Goal: Task Accomplishment & Management: Manage account settings

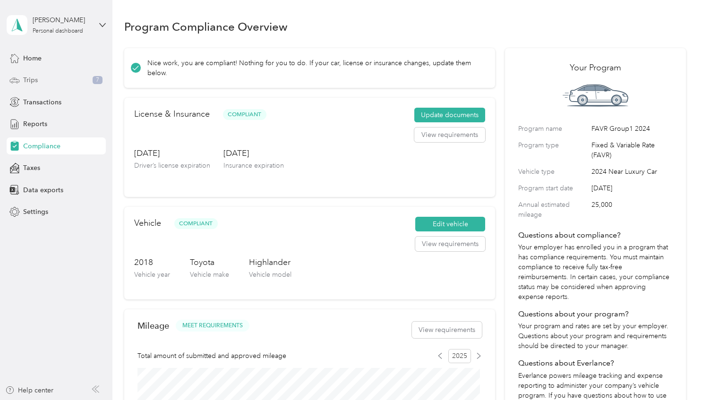
click at [31, 78] on span "Trips" at bounding box center [30, 80] width 15 height 10
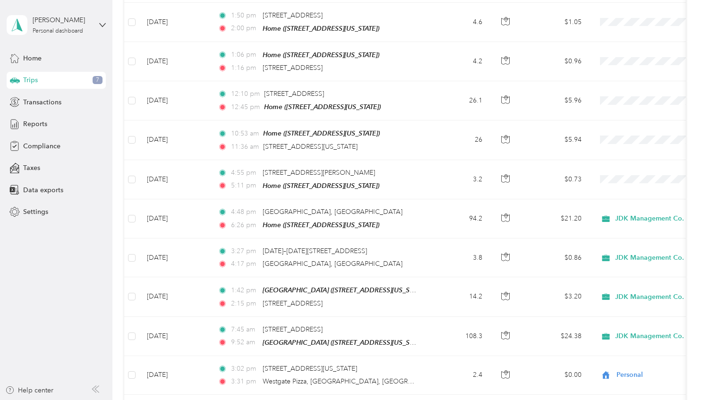
scroll to position [236, 0]
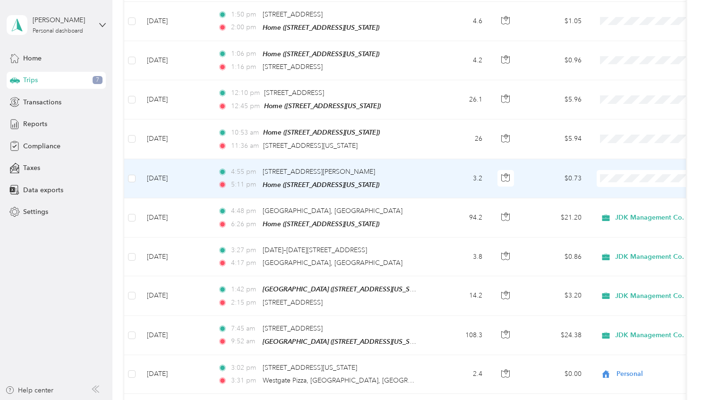
click at [608, 181] on span at bounding box center [655, 178] width 117 height 17
click at [618, 210] on li "Personal" at bounding box center [643, 205] width 117 height 17
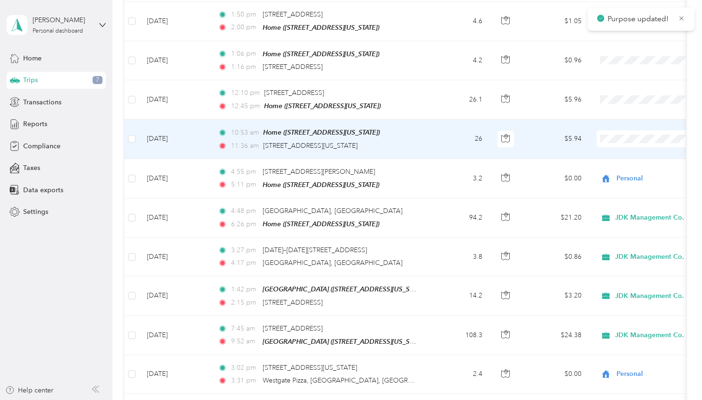
click at [621, 171] on li "Personal" at bounding box center [643, 169] width 117 height 17
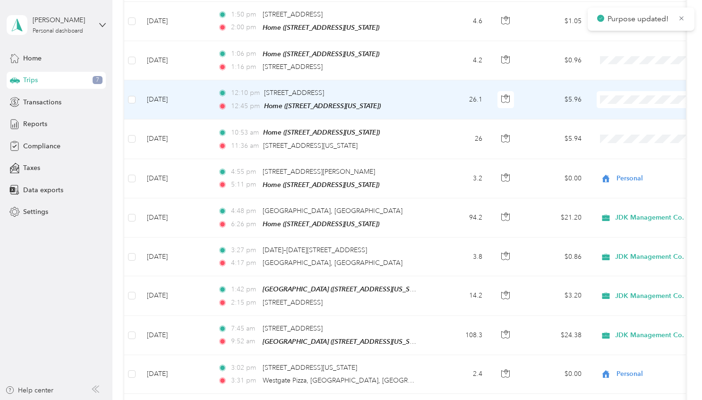
click at [630, 132] on li "Personal" at bounding box center [643, 130] width 117 height 17
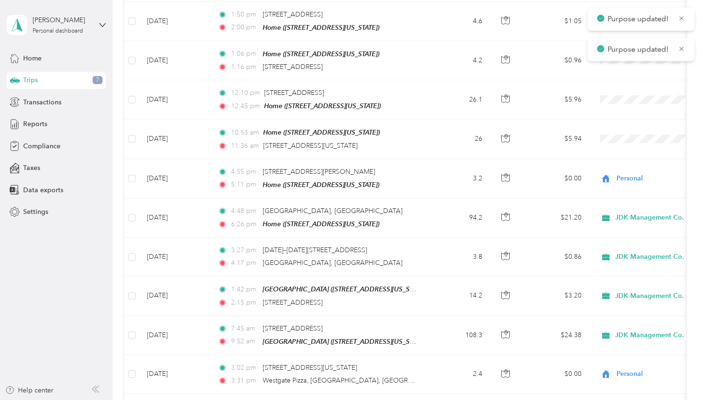
click at [625, 52] on p "Purpose updated!" at bounding box center [639, 50] width 63 height 12
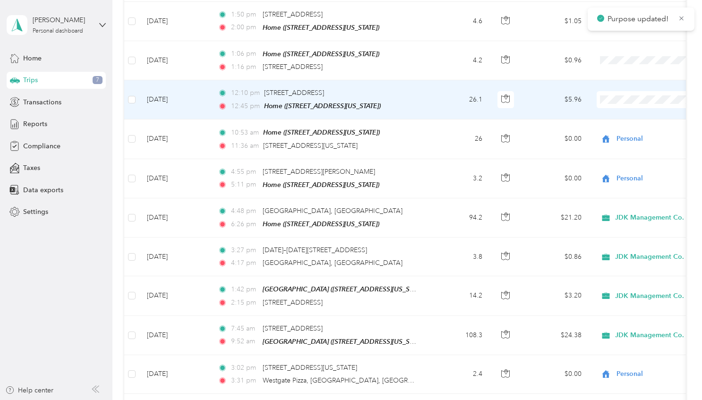
click at [622, 134] on li "Personal" at bounding box center [643, 127] width 117 height 17
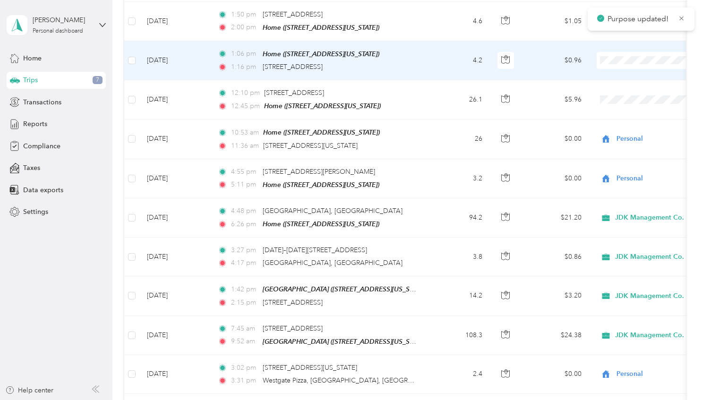
click at [616, 97] on body "Purpose updated! [PERSON_NAME] Personal dashboard Home Trips 7 Transactions Rep…" at bounding box center [349, 200] width 698 height 400
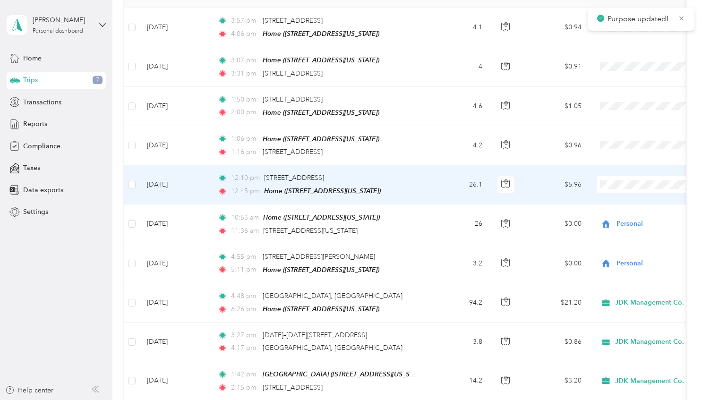
scroll to position [95, 0]
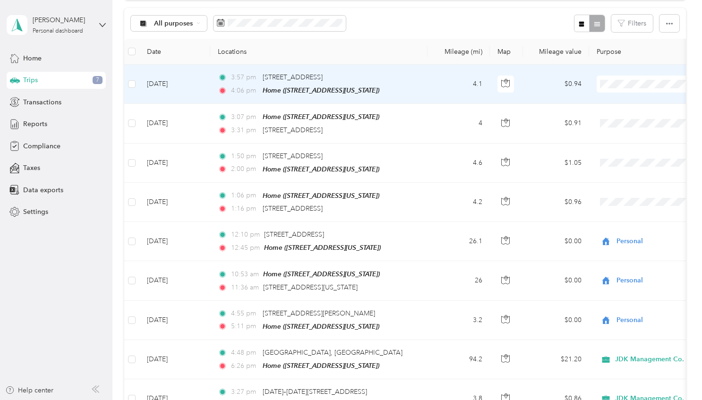
click at [613, 121] on body "Purpose updated! [PERSON_NAME] Personal dashboard Home Trips 7 Transactions Rep…" at bounding box center [349, 200] width 698 height 400
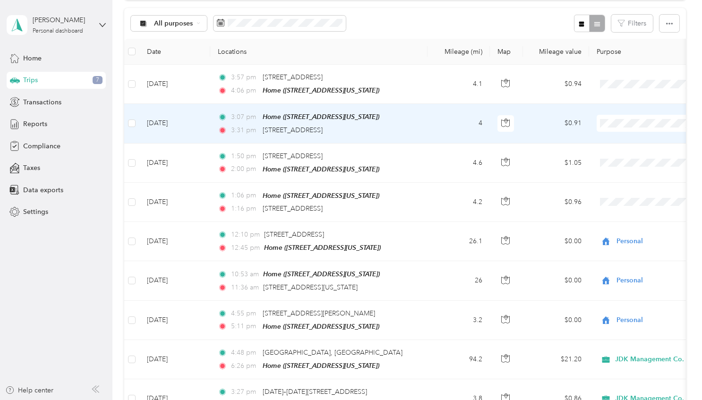
click at [618, 155] on span "Personal" at bounding box center [652, 156] width 87 height 10
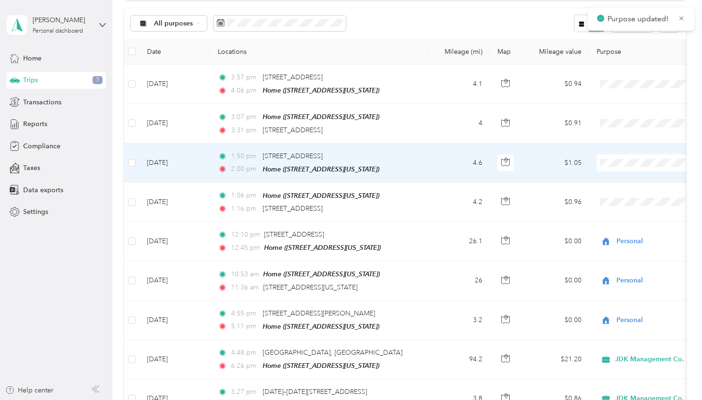
click at [615, 196] on li "Personal" at bounding box center [643, 195] width 117 height 17
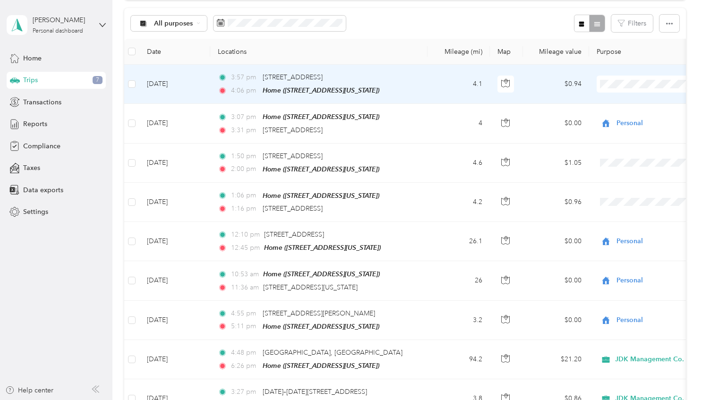
click at [620, 119] on li "Personal" at bounding box center [643, 117] width 117 height 17
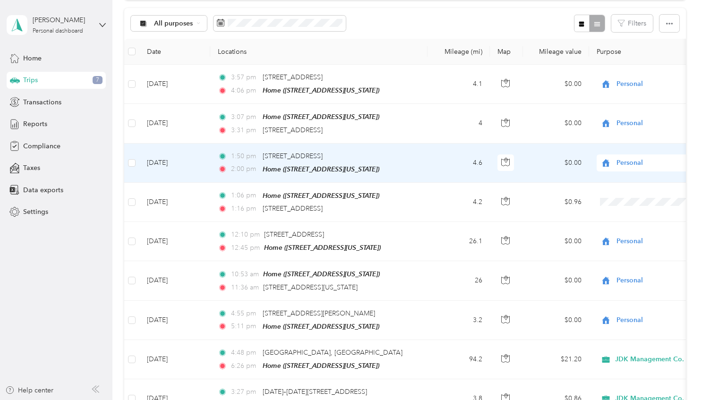
click at [624, 160] on span "Personal" at bounding box center [660, 163] width 87 height 10
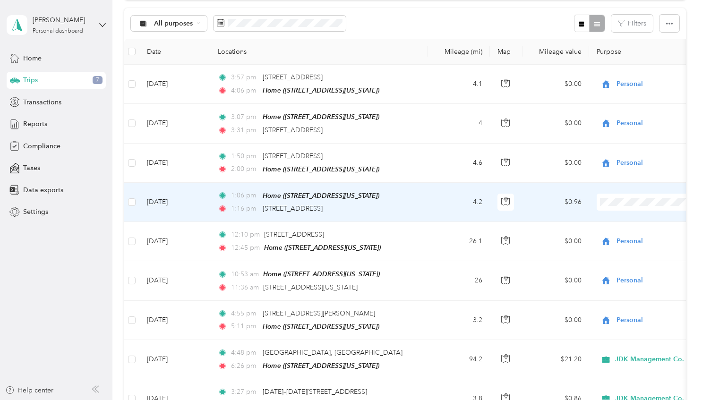
click at [662, 209] on td at bounding box center [655, 202] width 132 height 39
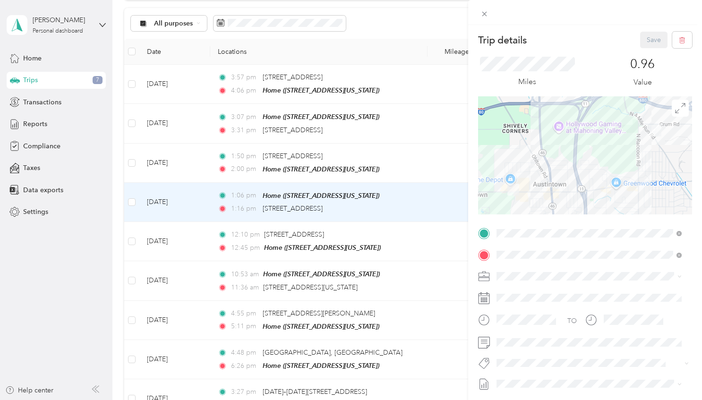
click at [448, 130] on div "Trip details Save This trip cannot be edited because it is either under review,…" at bounding box center [351, 200] width 702 height 400
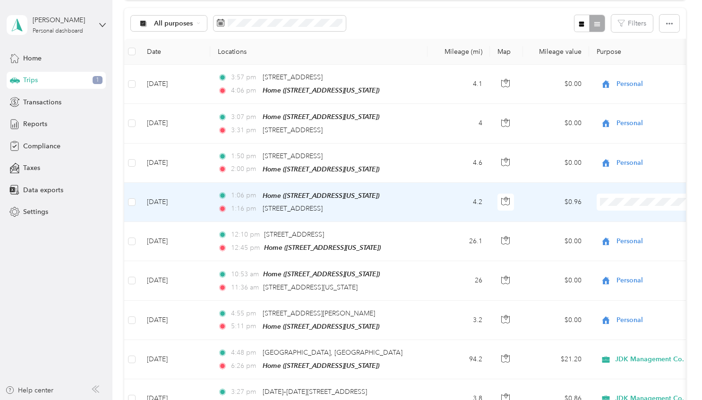
click at [621, 233] on span "Personal" at bounding box center [652, 232] width 87 height 10
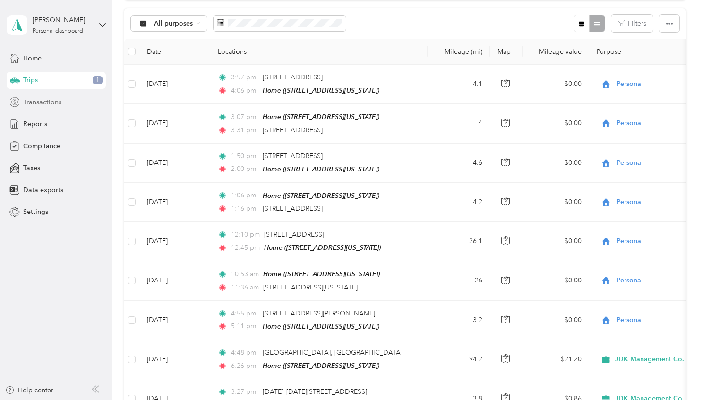
click at [54, 102] on span "Transactions" at bounding box center [42, 102] width 38 height 10
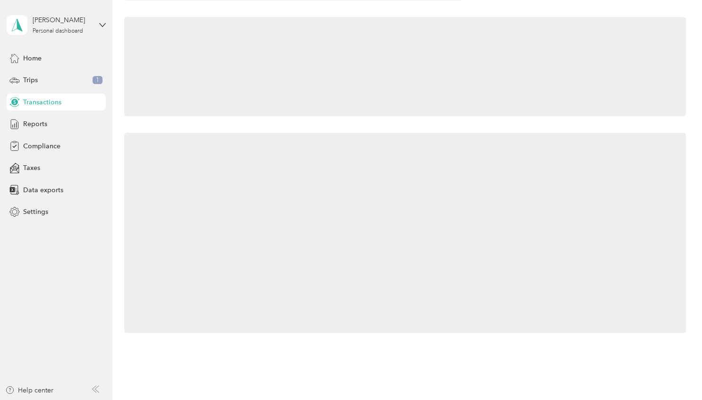
scroll to position [95, 0]
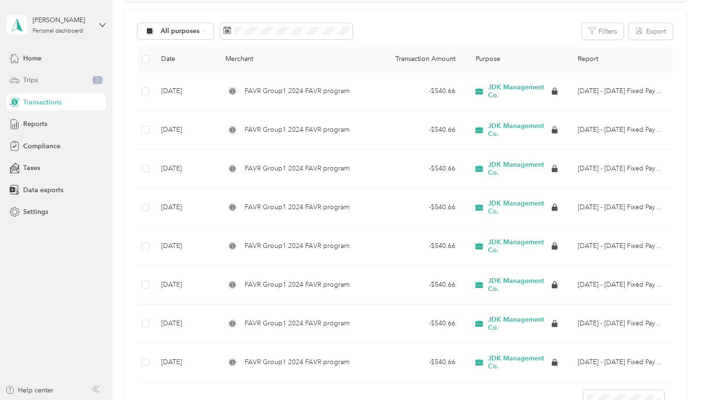
click at [40, 81] on div "Trips 1" at bounding box center [56, 80] width 99 height 17
